Goal: Task Accomplishment & Management: Manage account settings

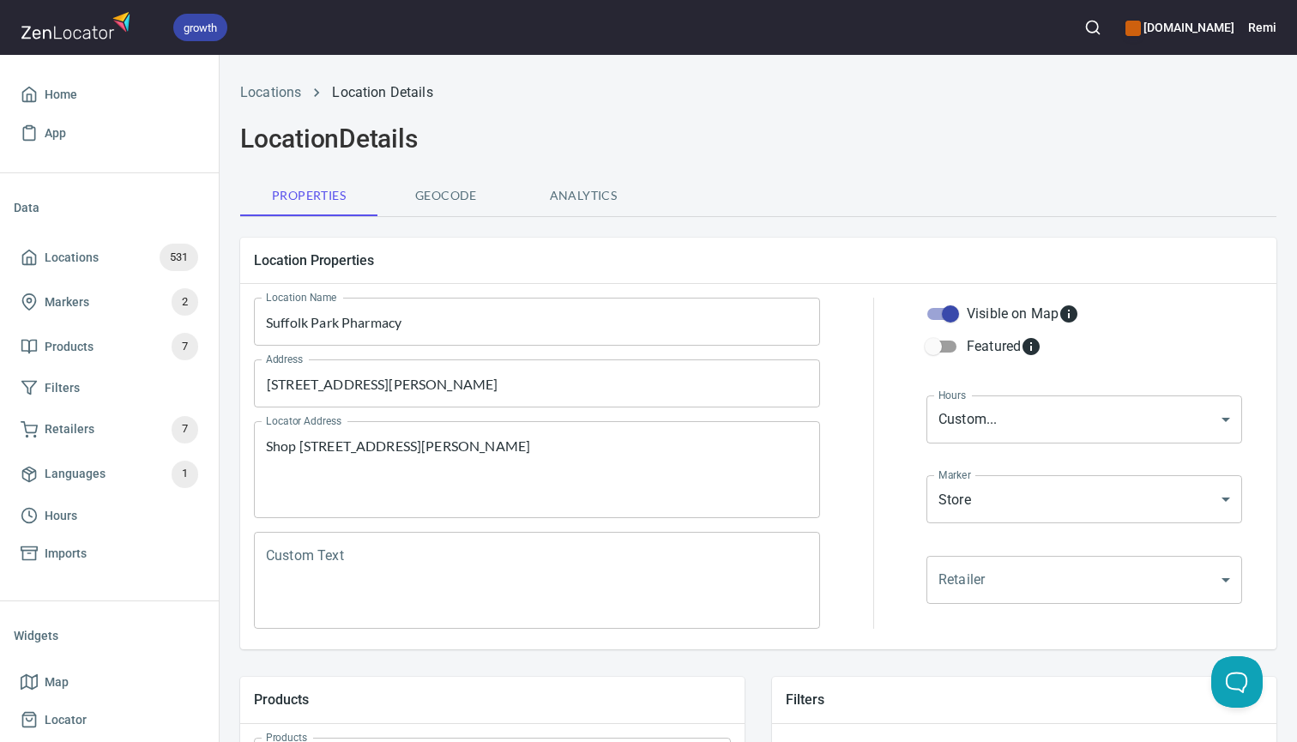
scroll to position [350, 0]
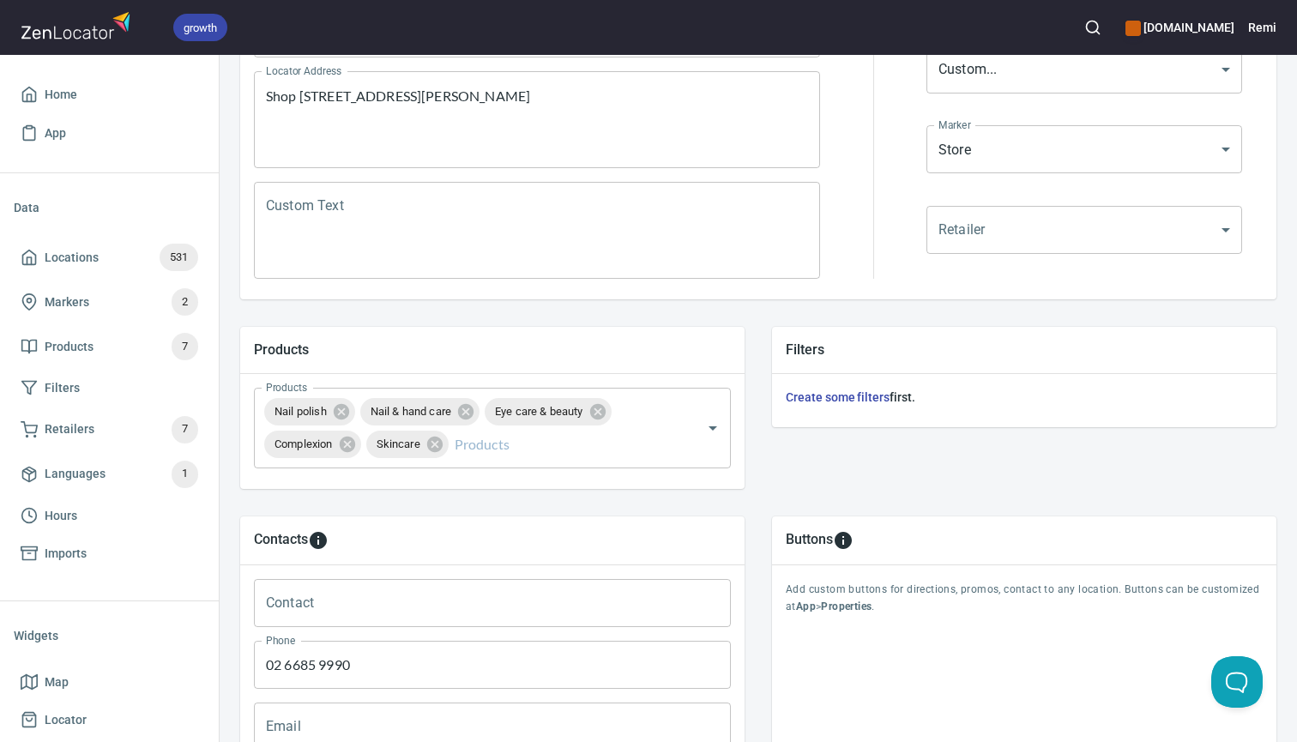
click at [1099, 27] on icon "button" at bounding box center [1093, 27] width 17 height 17
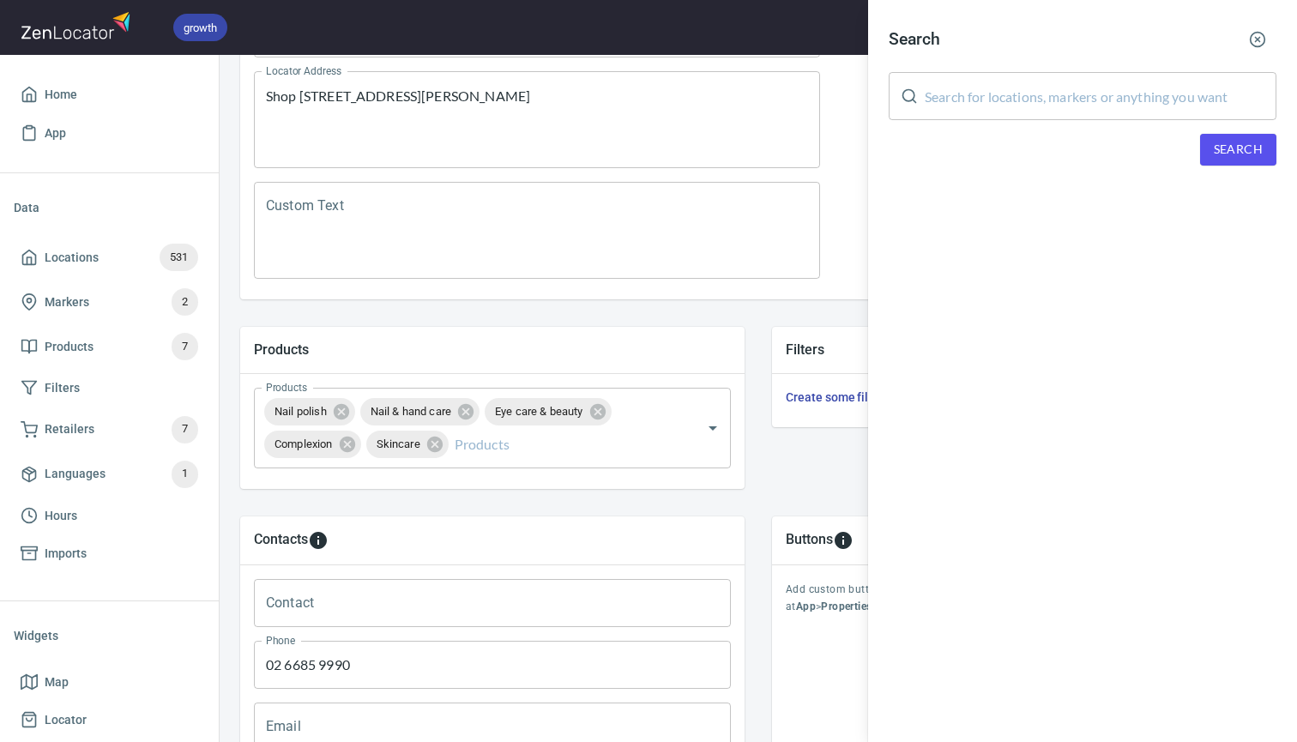
click at [971, 102] on input "text" at bounding box center [1101, 96] width 352 height 48
paste input "Coombabah"
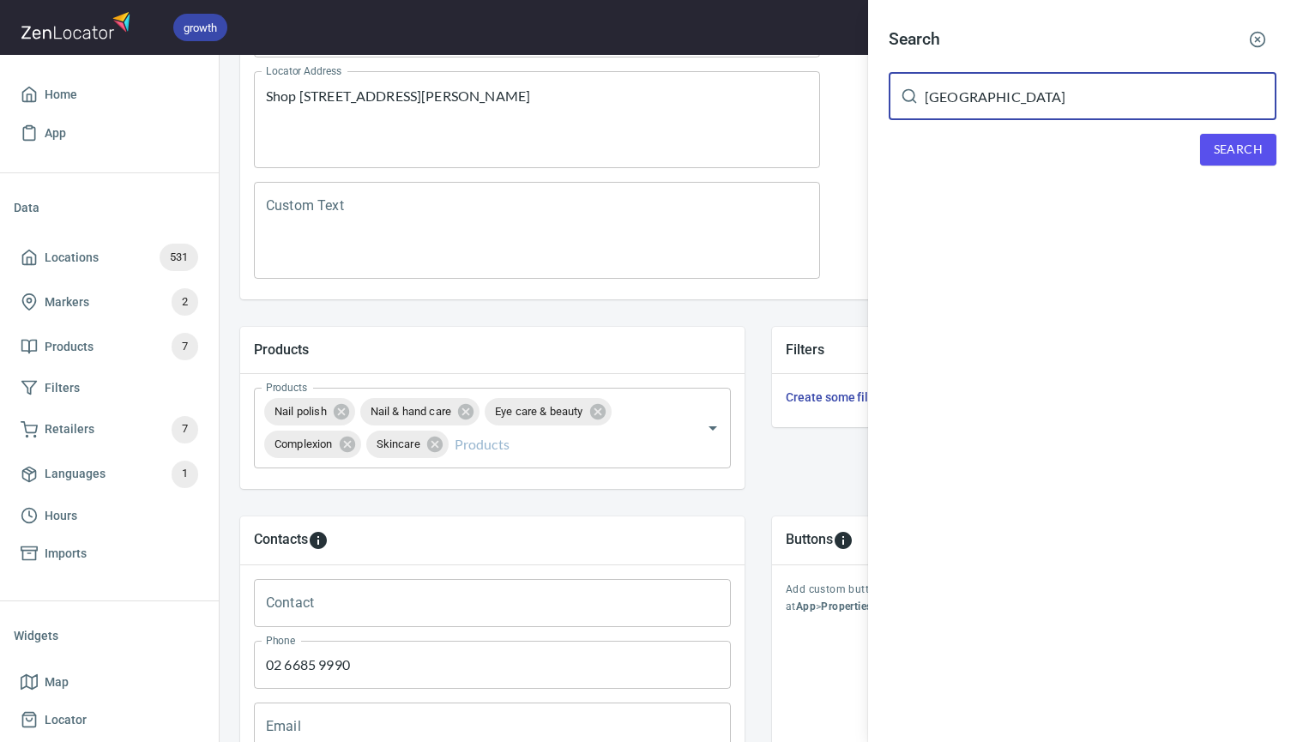
type input "Coombabah"
click at [1209, 146] on button "Search" at bounding box center [1238, 150] width 76 height 32
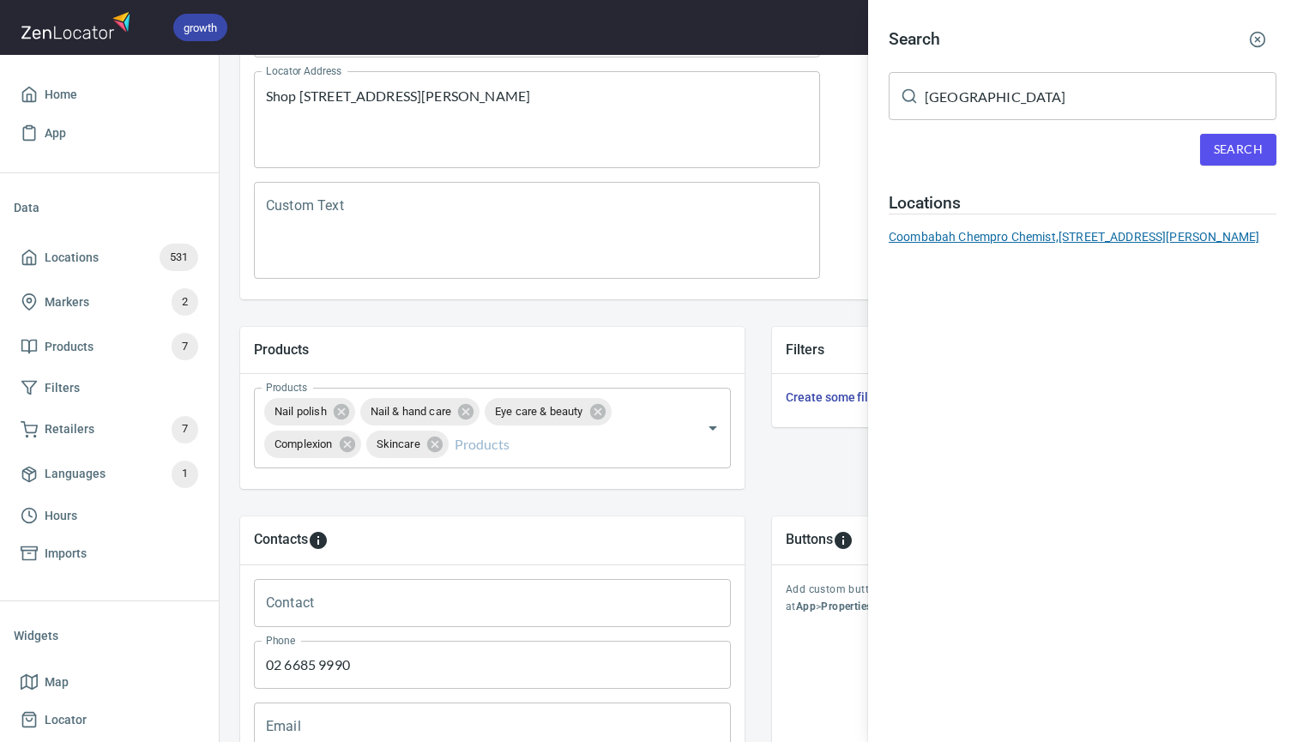
click at [976, 233] on div "Coombabah Chempro Chemist, 21 Hansford Road, Coombabah, QLD, Australia" at bounding box center [1083, 236] width 388 height 17
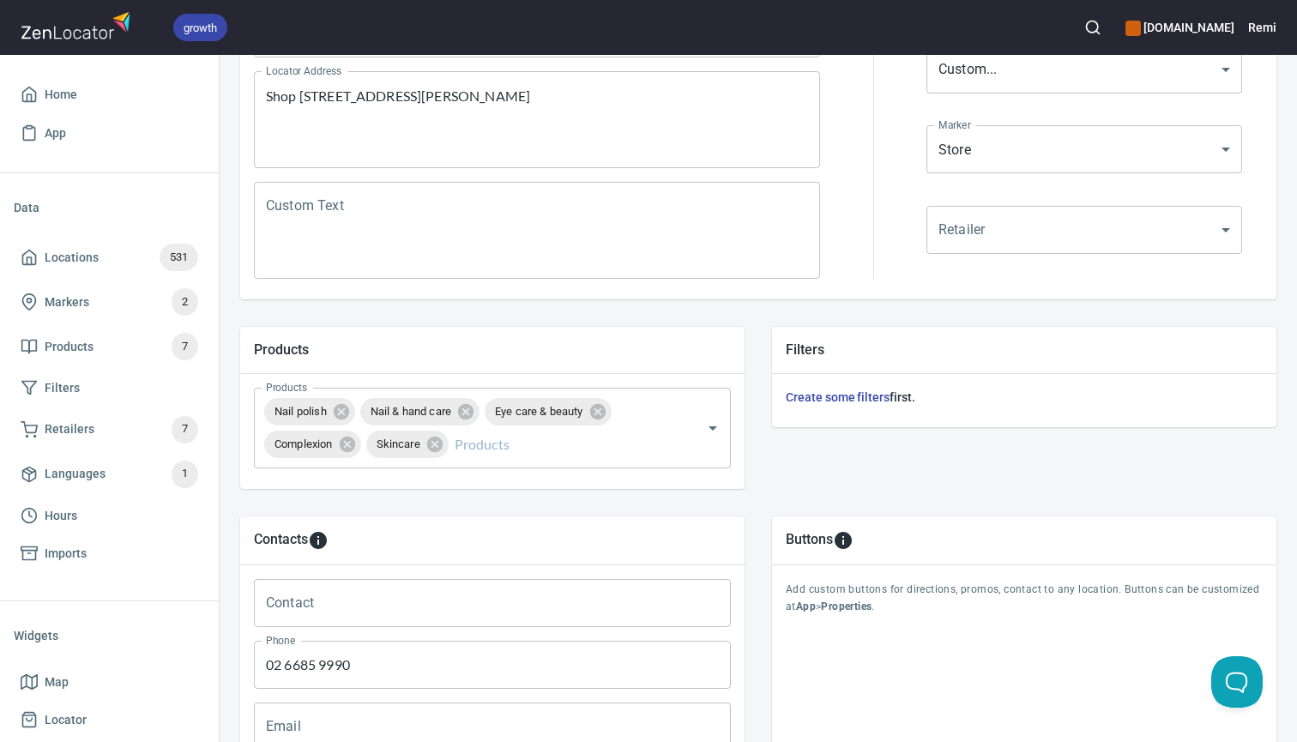
type input "Coombabah Chempro Chemist"
type input "07 5616 8407"
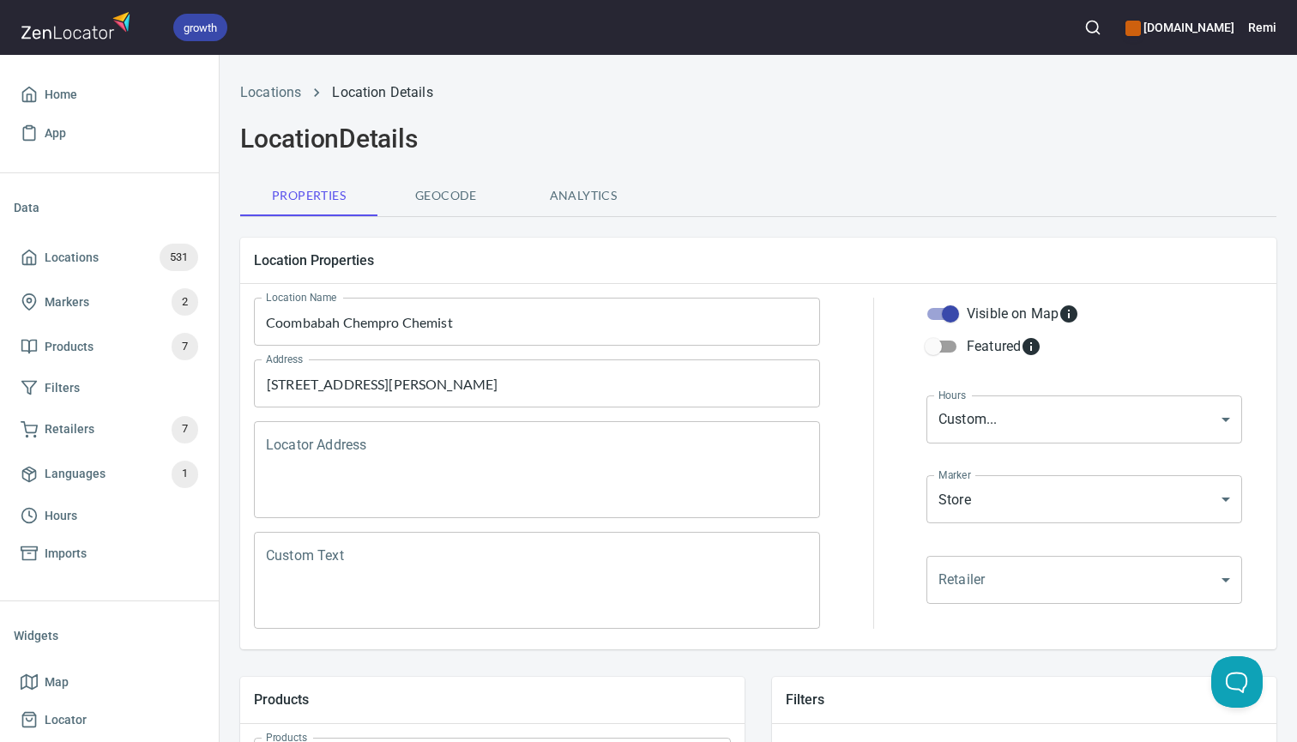
click at [1101, 37] on button "button" at bounding box center [1093, 28] width 38 height 38
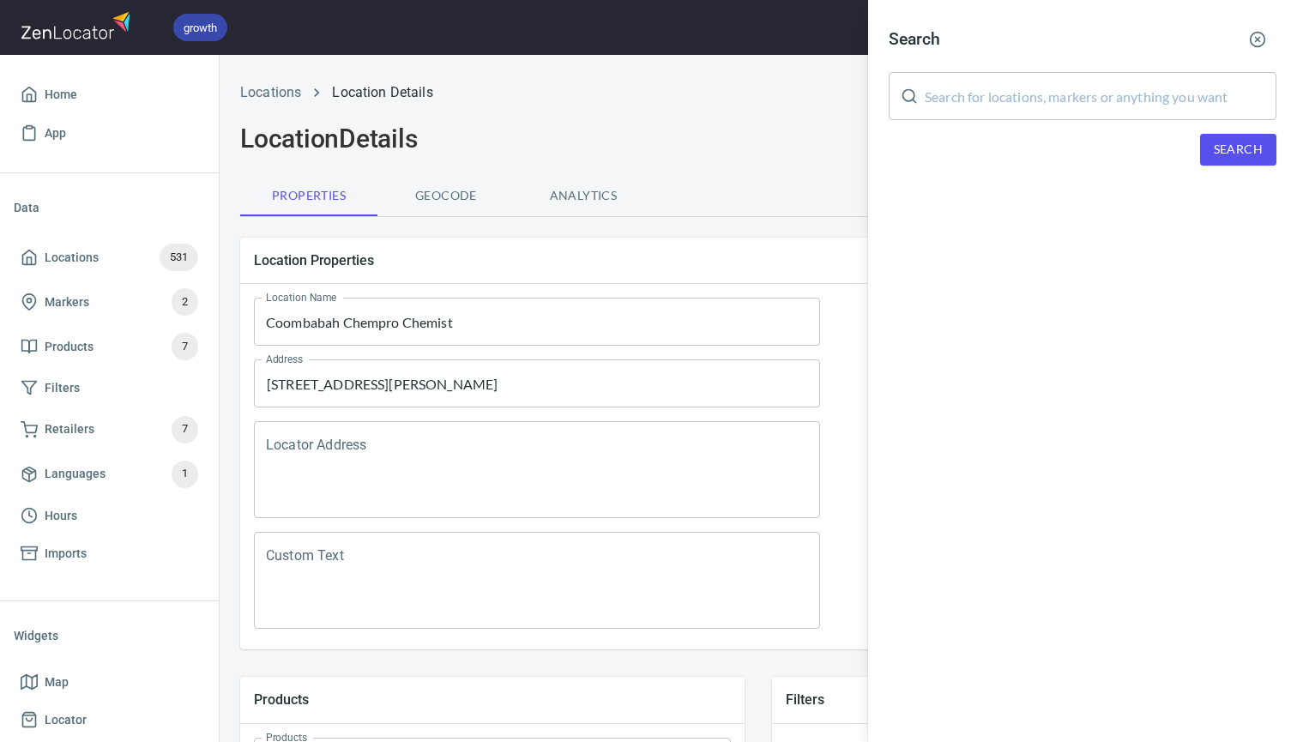
click at [942, 100] on input "text" at bounding box center [1101, 96] width 352 height 48
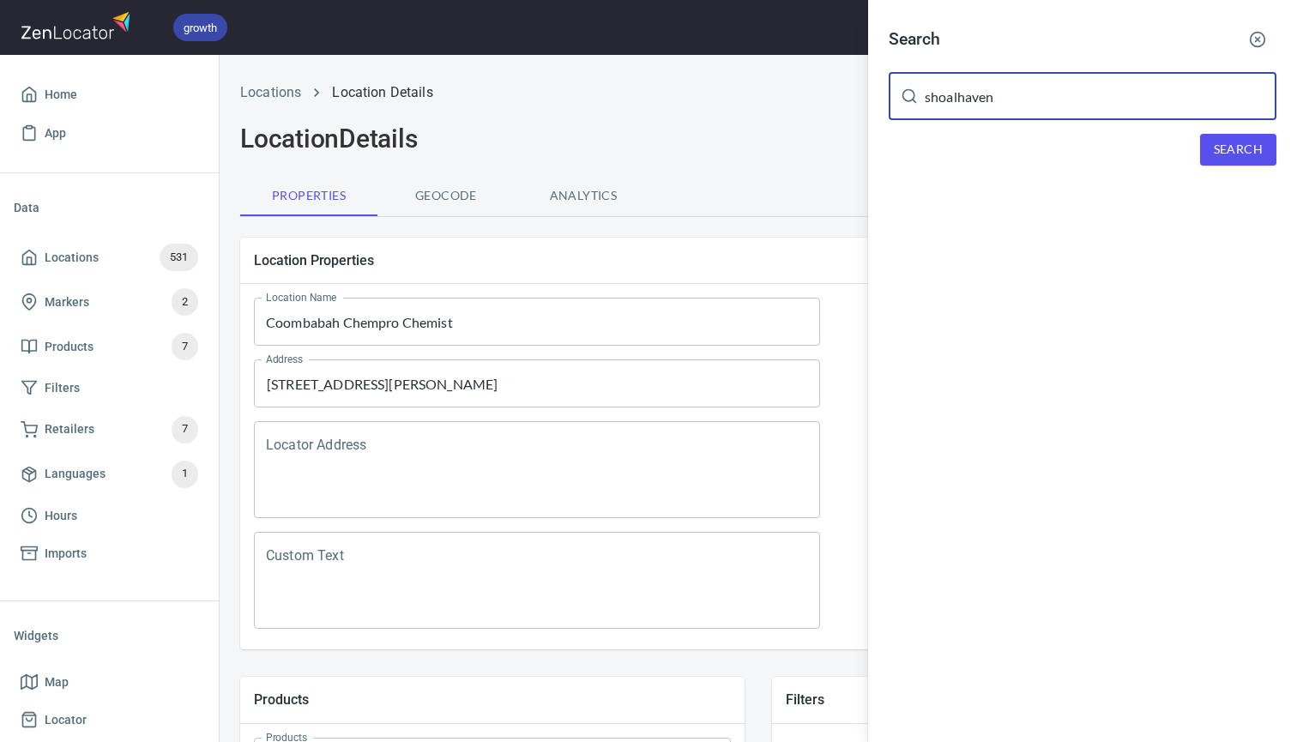
type input "shoalhaven"
click at [1222, 149] on span "Search" at bounding box center [1238, 149] width 49 height 21
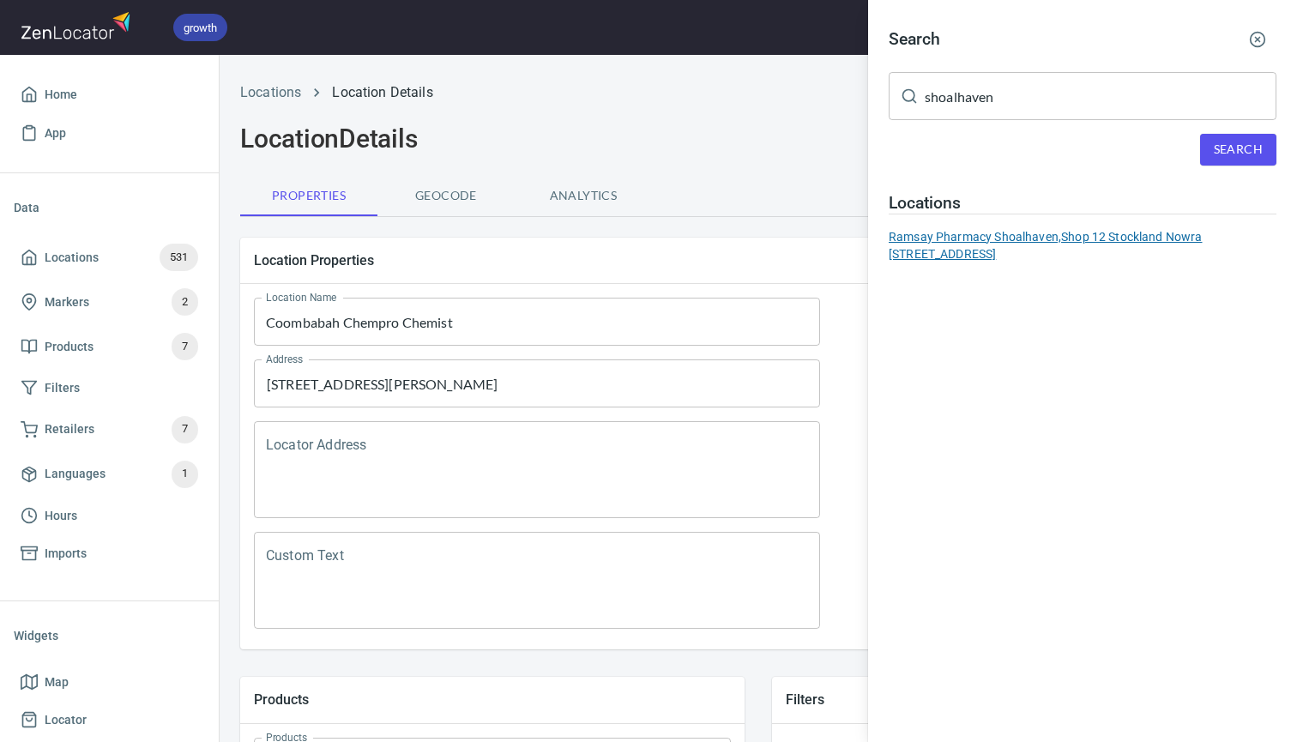
click at [966, 239] on div "Ramsay Pharmacy Shoalhaven, Shop 12 Stockland Nowra 32-60 East Street NOWRA NSW…" at bounding box center [1083, 245] width 388 height 34
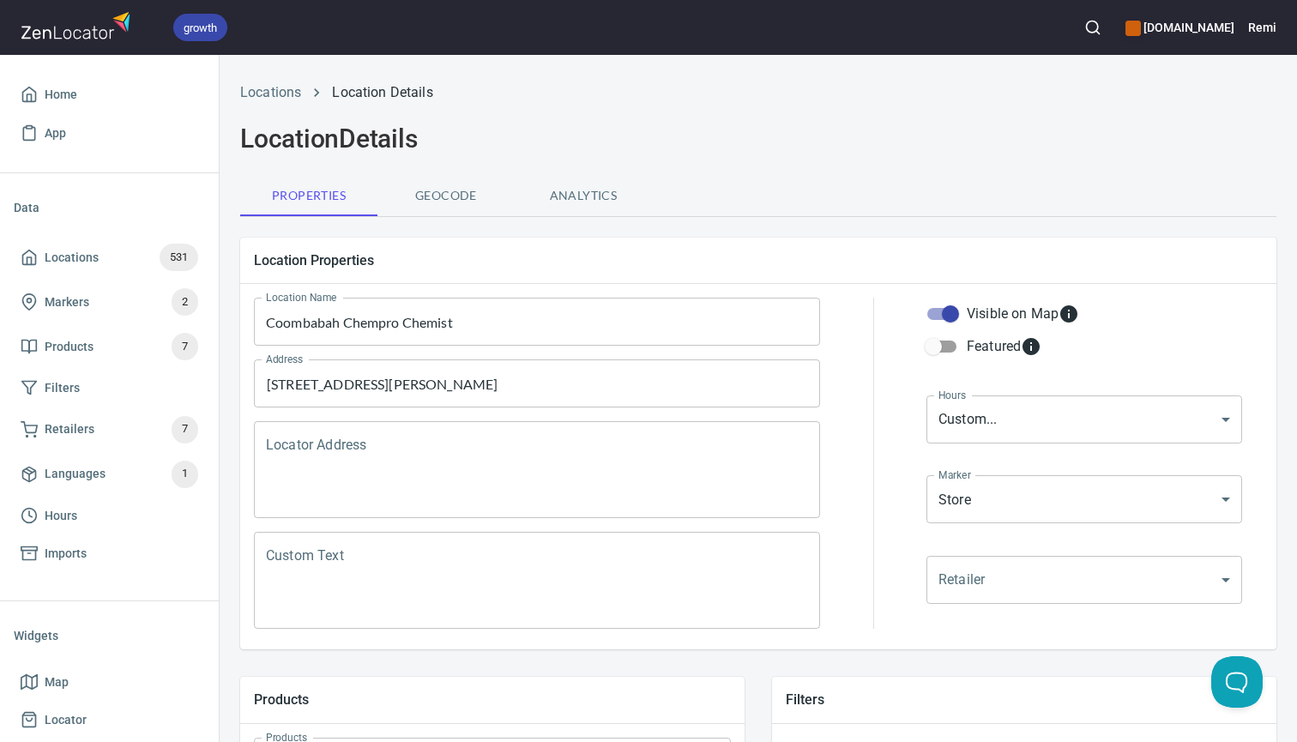
type input "Ramsay Pharmacy Shoalhaven"
type textarea "Shop 12 Stockland Nowra [STREET_ADDRESS]"
type input "02 4421 3166"
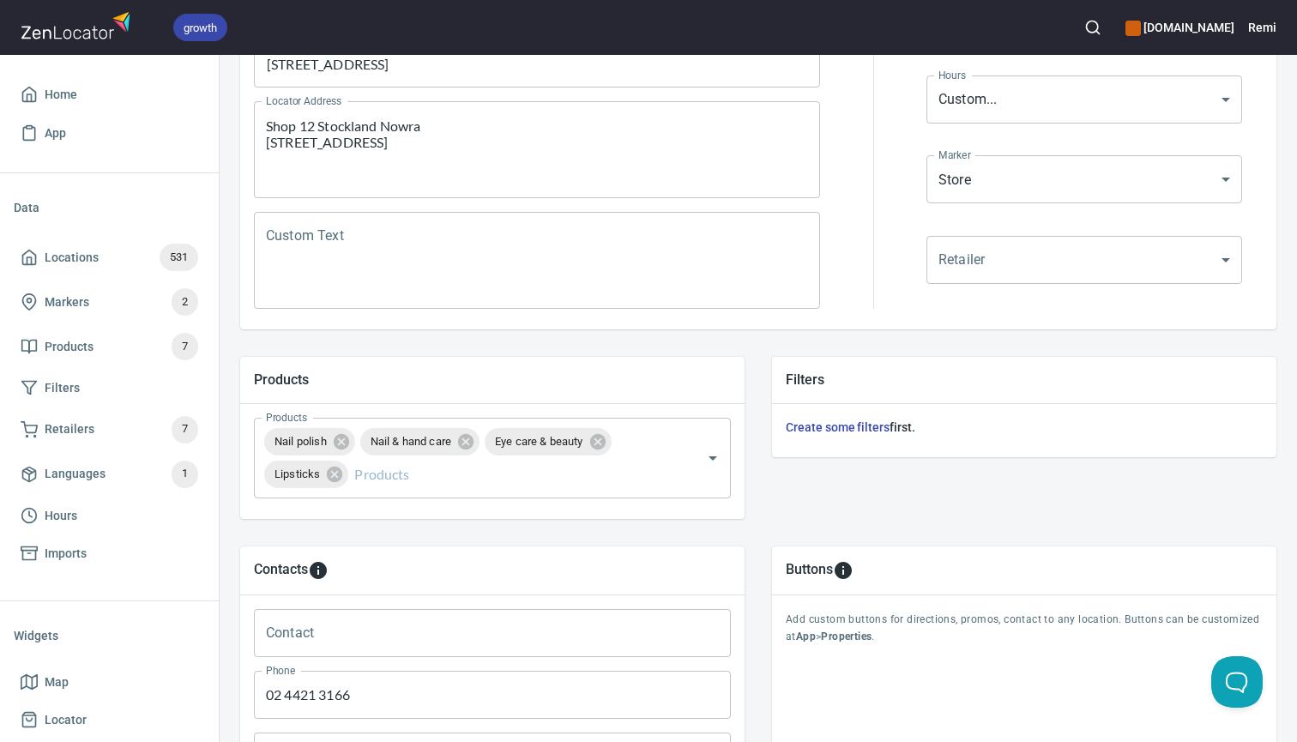
scroll to position [323, 0]
